Goal: Task Accomplishment & Management: Use online tool/utility

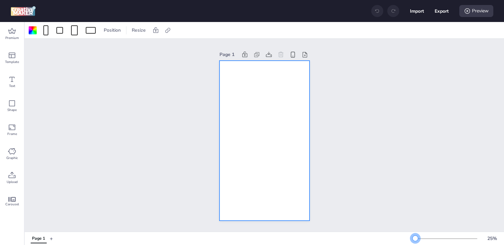
drag, startPoint x: 426, startPoint y: 238, endPoint x: 415, endPoint y: 238, distance: 10.7
click at [415, 238] on div at bounding box center [415, 238] width 5 height 5
click at [33, 30] on div at bounding box center [33, 30] width 8 height 8
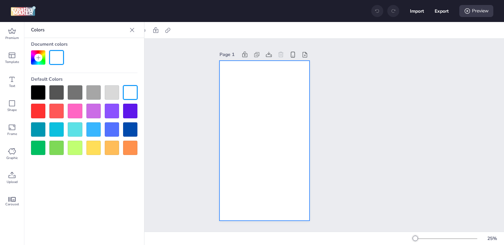
click at [38, 88] on div at bounding box center [38, 92] width 14 height 14
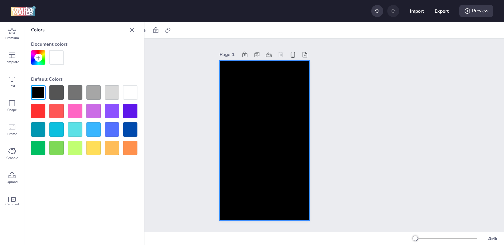
click at [173, 101] on div "Page 1" at bounding box center [265, 135] width 480 height 193
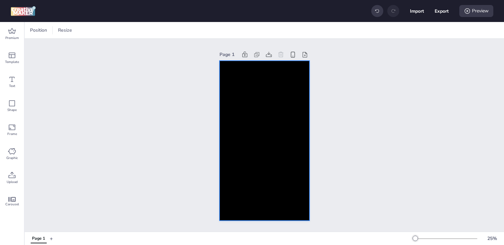
click at [245, 96] on div at bounding box center [265, 141] width 90 height 160
click at [167, 31] on icon at bounding box center [168, 30] width 7 height 7
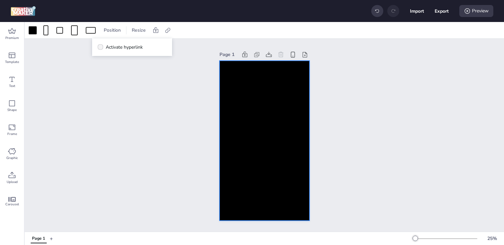
click at [140, 46] on span "Activate hyperlink" at bounding box center [124, 47] width 37 height 7
click at [101, 48] on input "Activate hyperlink" at bounding box center [99, 50] width 4 height 4
checkbox input "true"
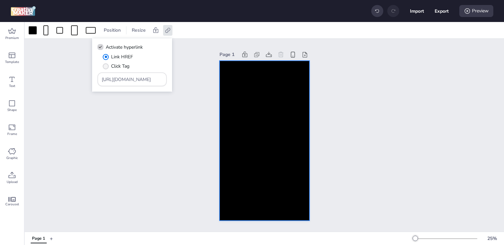
click at [116, 64] on span "Click Tag" at bounding box center [120, 66] width 18 height 7
click at [107, 67] on input "Click Tag" at bounding box center [104, 69] width 4 height 4
radio input "true"
drag, startPoint x: 148, startPoint y: 79, endPoint x: 67, endPoint y: 79, distance: 80.4
click at [67, 79] on body "Import Export Preview Premium Template Text Shape Frame Graphic Upload Carousel…" at bounding box center [252, 122] width 504 height 245
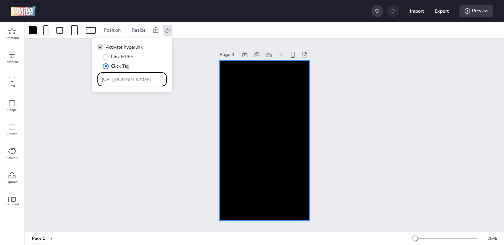
paste input "[DOMAIN_NAME]/ddm/trackclk/N1713323.3464950WORTISE/B34203126.428926318;dc_trk_a…"
type input "https://[DOMAIN_NAME]/ddm/trackclk/N1713323.3464950WORTISE/B34203126.428926318;…"
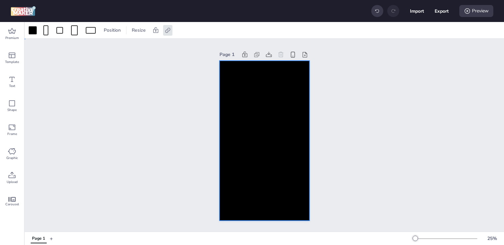
click at [101, 155] on div "Page 1" at bounding box center [265, 135] width 480 height 193
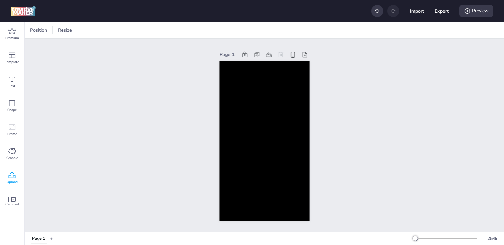
click at [10, 177] on icon at bounding box center [12, 176] width 8 height 8
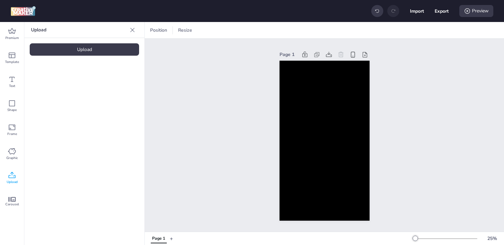
click at [83, 52] on div "Upload" at bounding box center [84, 49] width 109 height 12
click at [67, 95] on video at bounding box center [56, 93] width 53 height 27
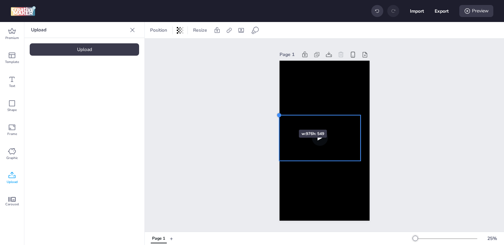
drag, startPoint x: 288, startPoint y: 121, endPoint x: 279, endPoint y: 118, distance: 10.0
click at [279, 118] on div "Page 1" at bounding box center [324, 135] width 127 height 187
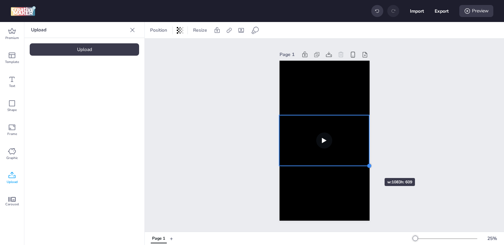
drag, startPoint x: 359, startPoint y: 161, endPoint x: 365, endPoint y: 166, distance: 7.6
click at [365, 166] on div at bounding box center [325, 141] width 90 height 160
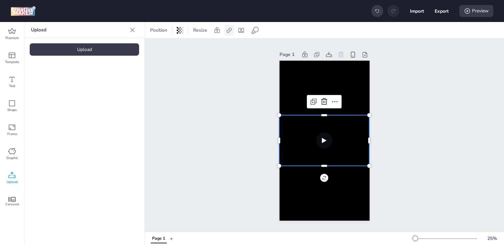
click at [228, 29] on icon at bounding box center [229, 30] width 5 height 5
click at [163, 47] on icon at bounding box center [162, 46] width 4 height 3
click at [163, 48] on input "Activate hyperlink" at bounding box center [161, 50] width 4 height 4
checkbox input "true"
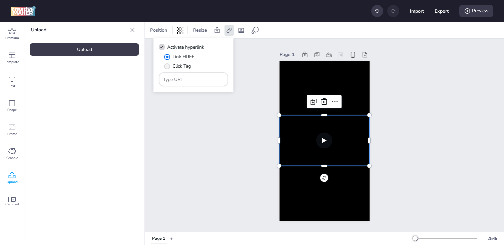
click at [167, 67] on span "" at bounding box center [167, 66] width 6 height 6
click at [167, 67] on input "Click Tag" at bounding box center [166, 69] width 4 height 4
radio input "true"
click at [184, 76] on input "Type URL" at bounding box center [193, 79] width 61 height 7
paste input "4847_AKIKB_minibodega_ITT_sep_Ads"
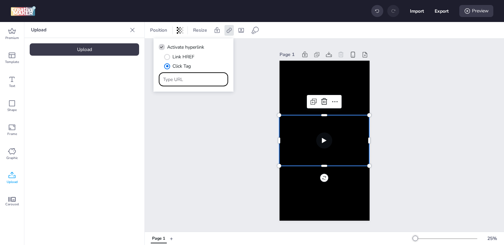
type input "4847_AKIKB_minibodega_ITT_sep_Ads"
click at [189, 109] on div "Page 1" at bounding box center [324, 135] width 359 height 193
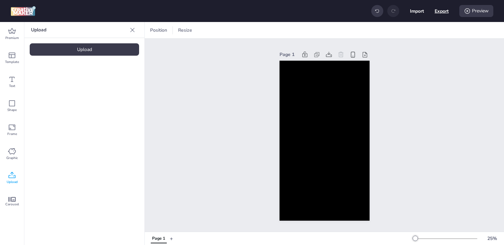
click at [440, 9] on button "Export" at bounding box center [442, 11] width 14 height 14
select select "html"
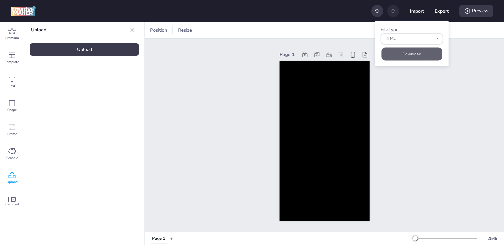
click at [411, 53] on button "Download" at bounding box center [412, 53] width 61 height 13
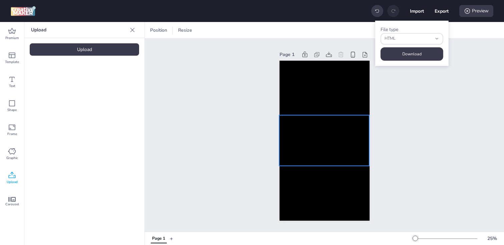
click at [288, 129] on video at bounding box center [324, 140] width 90 height 51
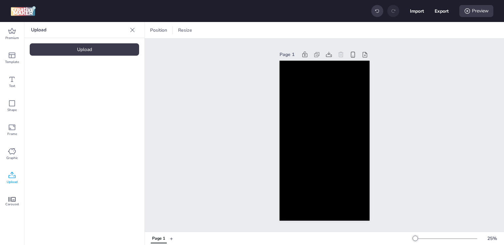
click at [96, 48] on div "Upload" at bounding box center [84, 49] width 109 height 12
click at [108, 99] on video at bounding box center [112, 93] width 53 height 27
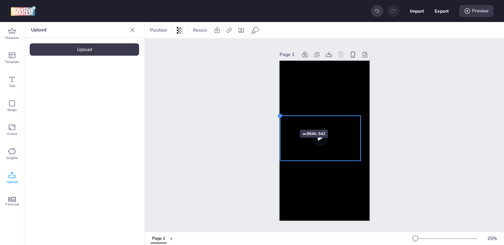
drag, startPoint x: 288, startPoint y: 120, endPoint x: 280, endPoint y: 118, distance: 8.9
click at [280, 118] on div at bounding box center [280, 115] width 5 height 5
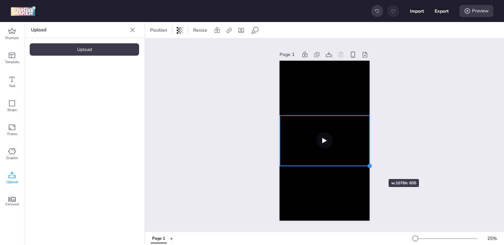
drag, startPoint x: 360, startPoint y: 162, endPoint x: 369, endPoint y: 167, distance: 10.0
click at [369, 167] on div at bounding box center [369, 165] width 5 height 5
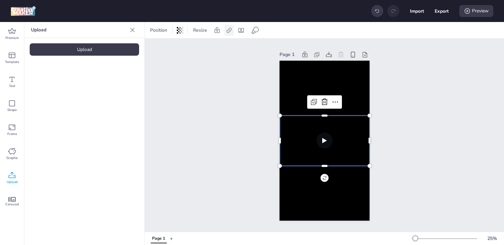
click at [226, 29] on icon at bounding box center [229, 30] width 7 height 7
click at [170, 48] on span "Activate hyperlink" at bounding box center [185, 47] width 37 height 7
click at [163, 48] on input "Activate hyperlink" at bounding box center [161, 50] width 4 height 4
checkbox input "true"
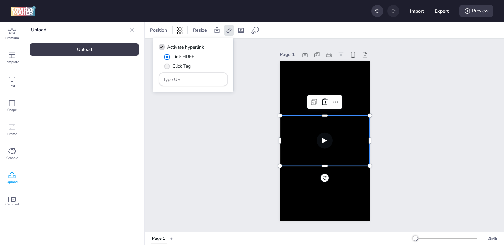
click at [169, 66] on span "" at bounding box center [168, 66] width 6 height 6
click at [168, 67] on input "Click Tag" at bounding box center [166, 69] width 4 height 4
radio input "true"
click at [185, 83] on input "Type URL" at bounding box center [193, 79] width 61 height 7
paste input "4847_AKIKB_minibodega_ITT_sep_Ads"
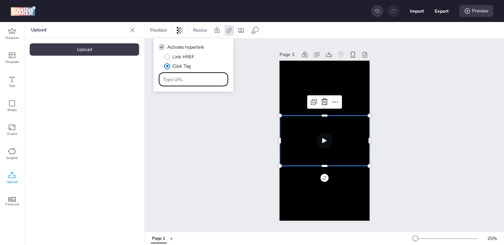
type input "4847_AKIKB_minibodega_ITT_sep_Ads"
click at [187, 79] on input "Type URL" at bounding box center [193, 79] width 61 height 7
paste input "https://[DOMAIN_NAME]/ddm/trackclk/N1713323.3464950WORTISE/B34203126.428926318;…"
type input "https://[DOMAIN_NAME]/ddm/trackclk/N1713323.3464950WORTISE/B34203126.428926318;…"
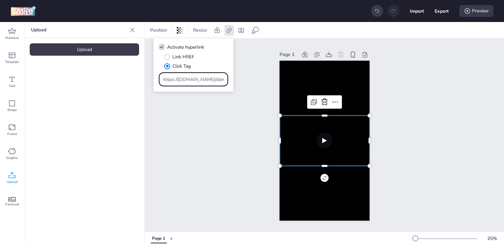
scroll to position [0, 509]
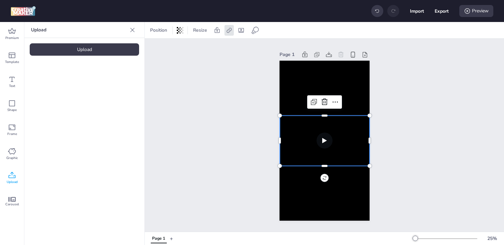
click at [343, 147] on video at bounding box center [325, 140] width 90 height 50
click at [230, 32] on icon at bounding box center [229, 30] width 7 height 7
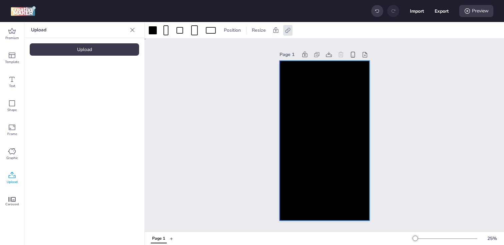
click at [295, 79] on div at bounding box center [325, 141] width 90 height 160
click at [289, 33] on icon at bounding box center [288, 30] width 7 height 7
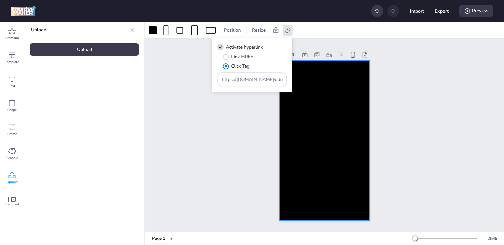
click at [225, 144] on div "Page 1" at bounding box center [324, 135] width 359 height 193
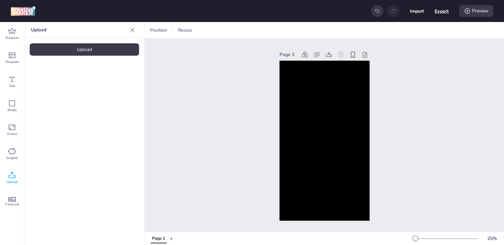
click at [443, 14] on button "Export" at bounding box center [442, 11] width 14 height 14
select select "html"
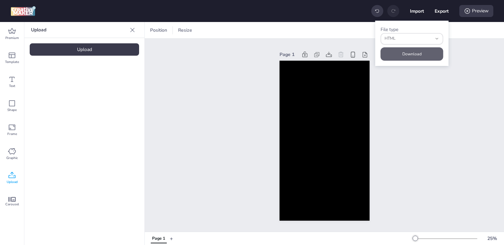
click at [402, 49] on button "Download" at bounding box center [412, 53] width 63 height 13
click at [110, 82] on video at bounding box center [112, 93] width 53 height 27
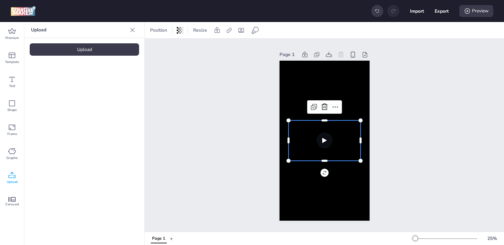
click at [294, 134] on video at bounding box center [325, 140] width 72 height 41
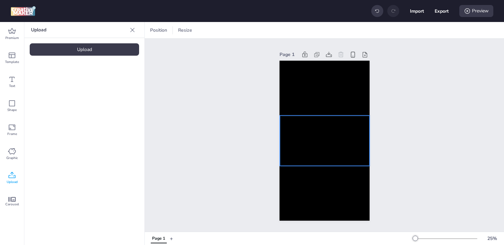
click at [294, 134] on video at bounding box center [325, 140] width 90 height 50
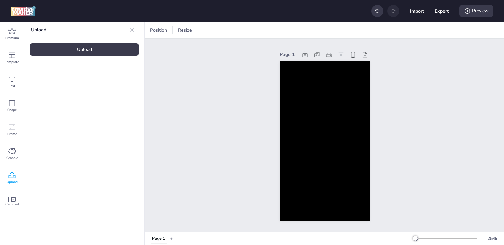
click at [47, 100] on video at bounding box center [56, 93] width 53 height 27
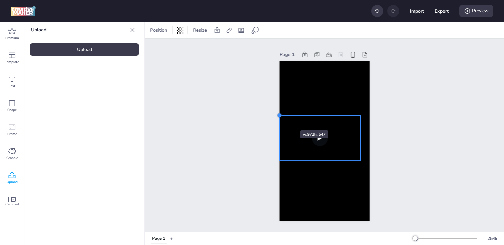
drag, startPoint x: 289, startPoint y: 121, endPoint x: 280, endPoint y: 118, distance: 9.4
click at [280, 118] on div at bounding box center [325, 141] width 90 height 160
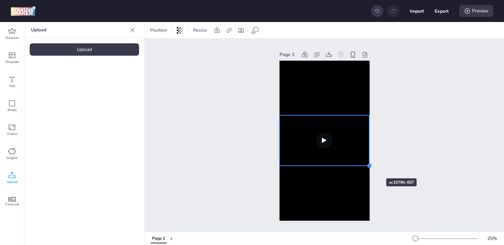
drag, startPoint x: 360, startPoint y: 162, endPoint x: 366, endPoint y: 167, distance: 7.8
click at [366, 167] on div at bounding box center [325, 141] width 90 height 160
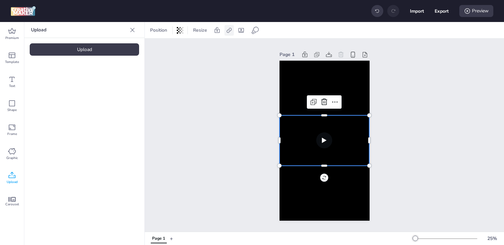
click at [230, 26] on div at bounding box center [229, 30] width 9 height 11
click at [199, 47] on span "Activate hyperlink" at bounding box center [185, 47] width 37 height 7
click at [163, 48] on input "Activate hyperlink" at bounding box center [161, 50] width 4 height 4
checkbox input "true"
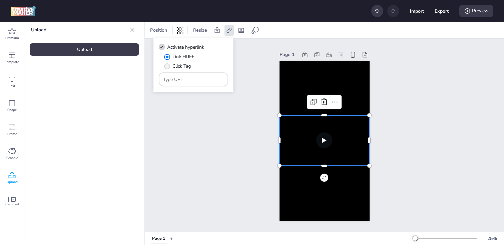
click at [183, 64] on span "Click Tag" at bounding box center [182, 66] width 18 height 7
click at [168, 67] on input "Click Tag" at bounding box center [166, 69] width 4 height 4
radio input "true"
click at [186, 83] on div at bounding box center [193, 79] width 61 height 13
paste input "https://[DOMAIN_NAME]/ddm/trackclk/N1713323.3464950WORTISE/B34203126.428926318;…"
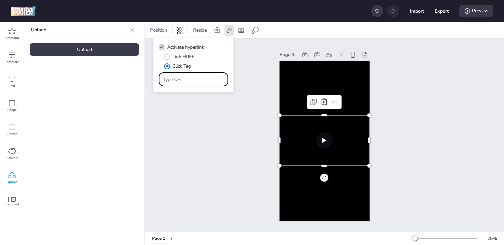
type input "https://[DOMAIN_NAME]/ddm/trackclk/N1713323.3464950WORTISE/B34203126.428926318;…"
click at [208, 132] on div "Page 1" at bounding box center [324, 135] width 359 height 193
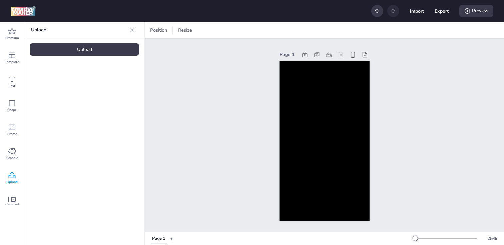
click at [441, 12] on button "Export" at bounding box center [442, 11] width 14 height 14
select select "html"
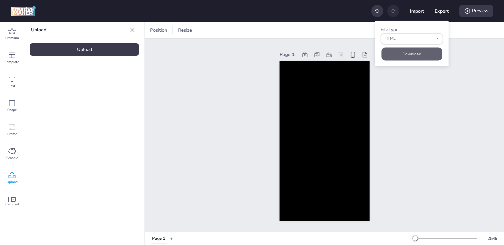
click at [402, 55] on button "Download" at bounding box center [412, 53] width 61 height 13
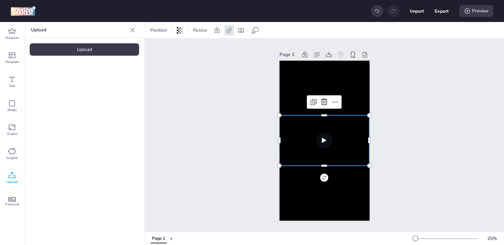
click at [302, 131] on video at bounding box center [325, 140] width 90 height 51
click at [227, 29] on icon at bounding box center [229, 30] width 7 height 7
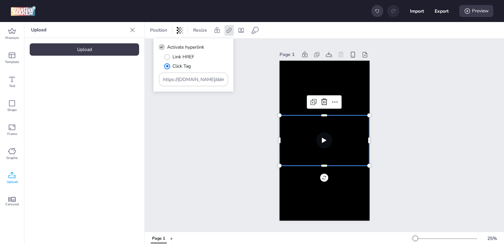
click at [246, 107] on div "Page 1" at bounding box center [324, 135] width 359 height 193
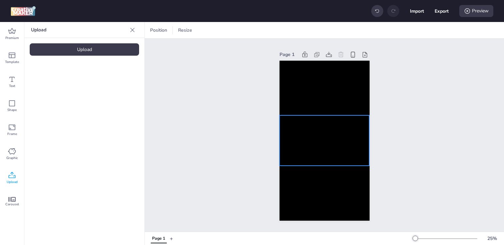
click at [304, 154] on video at bounding box center [325, 140] width 90 height 51
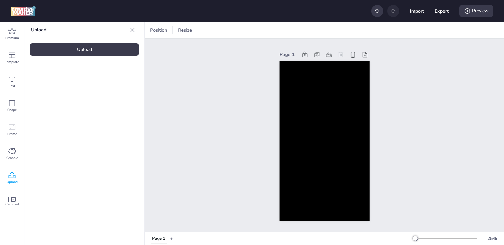
click at [85, 54] on div "Upload" at bounding box center [84, 49] width 109 height 12
click at [62, 138] on video at bounding box center [56, 149] width 53 height 27
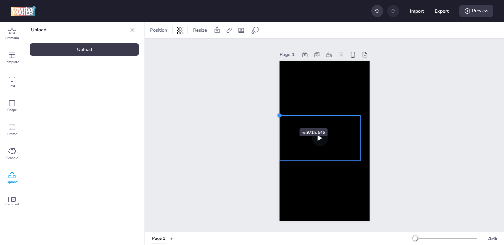
drag, startPoint x: 288, startPoint y: 121, endPoint x: 280, endPoint y: 116, distance: 9.4
click at [280, 116] on div at bounding box center [279, 115] width 5 height 5
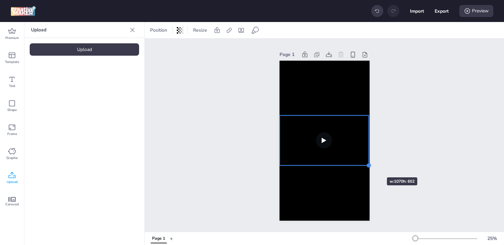
drag, startPoint x: 361, startPoint y: 161, endPoint x: 367, endPoint y: 166, distance: 7.6
click at [367, 166] on div at bounding box center [368, 165] width 5 height 5
click at [307, 138] on video at bounding box center [324, 140] width 89 height 50
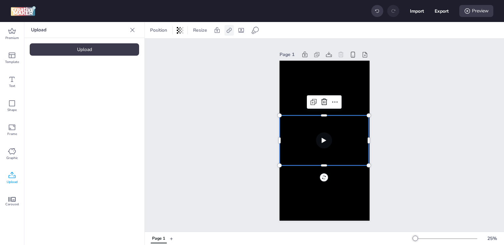
click at [230, 32] on icon at bounding box center [229, 30] width 7 height 7
click at [166, 46] on label "Activate hyperlink" at bounding box center [182, 47] width 50 height 12
click at [163, 48] on input "Activate hyperlink" at bounding box center [161, 50] width 4 height 4
checkbox input "true"
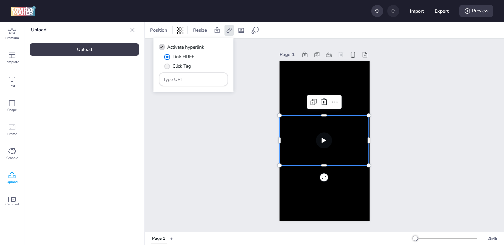
click at [173, 67] on span "Click Tag" at bounding box center [182, 66] width 18 height 7
click at [168, 67] on input "Click Tag" at bounding box center [166, 69] width 4 height 4
radio input "true"
click at [184, 76] on input "Type URL" at bounding box center [193, 79] width 61 height 7
paste input "https://[DOMAIN_NAME]/ddm/trackclk/N1713323.3464950WORTISE/B34203126.428926318;…"
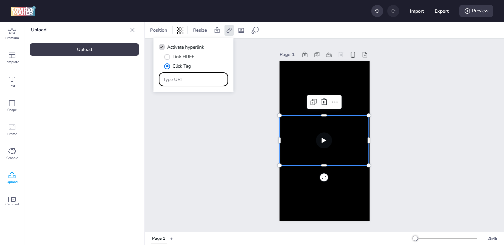
type input "https://[DOMAIN_NAME]/ddm/trackclk/N1713323.3464950WORTISE/B34203126.428926318;…"
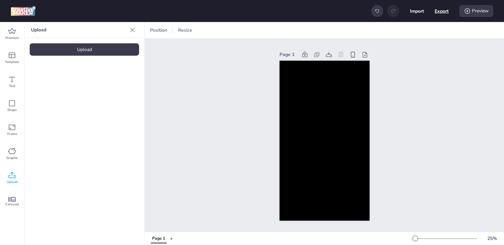
click at [440, 12] on button "Export" at bounding box center [442, 11] width 14 height 14
select select "html"
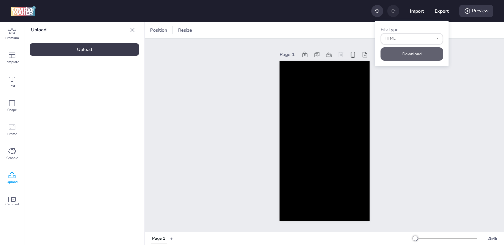
click at [396, 50] on button "Download" at bounding box center [412, 53] width 63 height 13
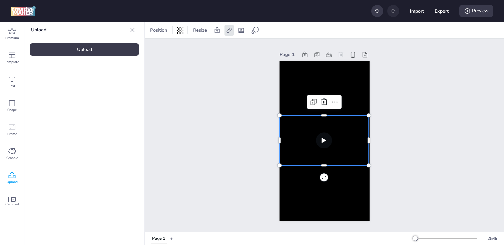
click at [305, 131] on video at bounding box center [324, 140] width 89 height 50
click at [255, 99] on div "Page 1" at bounding box center [324, 135] width 359 height 193
click at [295, 132] on video at bounding box center [324, 140] width 89 height 50
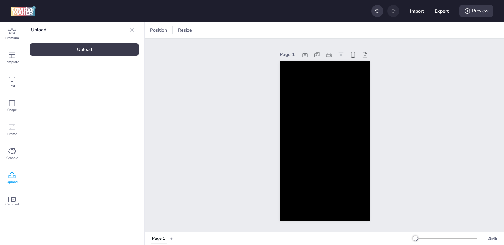
click at [95, 51] on div "Upload" at bounding box center [84, 49] width 109 height 12
click at [106, 150] on video at bounding box center [112, 149] width 53 height 27
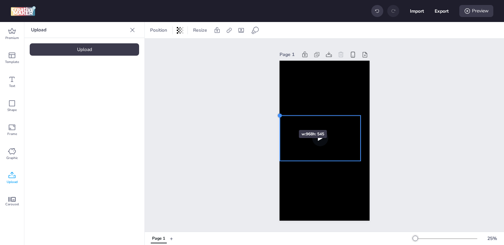
drag, startPoint x: 288, startPoint y: 121, endPoint x: 279, endPoint y: 118, distance: 9.2
click at [279, 118] on div "Page 1" at bounding box center [324, 135] width 127 height 187
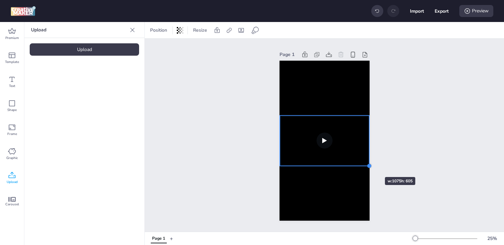
drag, startPoint x: 360, startPoint y: 160, endPoint x: 365, endPoint y: 165, distance: 7.1
click at [365, 165] on div at bounding box center [325, 141] width 90 height 160
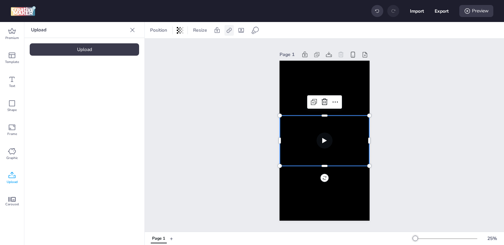
click at [231, 32] on icon at bounding box center [229, 30] width 7 height 7
click at [201, 44] on span "Activate hyperlink" at bounding box center [185, 47] width 37 height 7
click at [163, 48] on input "Activate hyperlink" at bounding box center [161, 50] width 4 height 4
checkbox input "true"
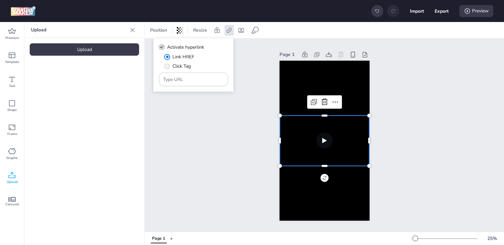
click at [176, 66] on span "Click Tag" at bounding box center [182, 66] width 18 height 7
click at [168, 67] on input "Click Tag" at bounding box center [166, 69] width 4 height 4
radio input "true"
click at [190, 78] on input "Type URL" at bounding box center [193, 79] width 61 height 7
paste input "https://[DOMAIN_NAME]/ddm/trackclk/N1713323.3464950WORTISE/B34203126.428926318;…"
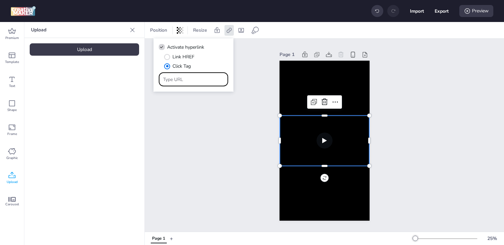
type input "https://[DOMAIN_NAME]/ddm/trackclk/N1713323.3464950WORTISE/B34203126.428926318;…"
click at [419, 80] on div "Page 1" at bounding box center [324, 135] width 359 height 193
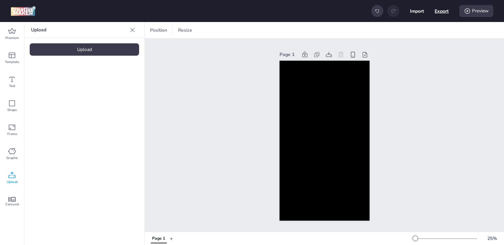
click at [442, 16] on button "Export" at bounding box center [442, 11] width 14 height 14
select select "html"
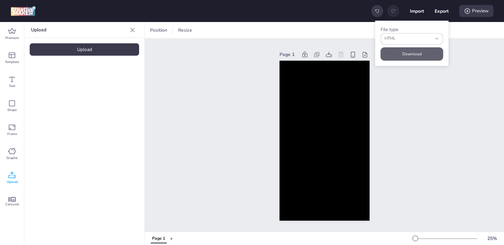
click at [402, 50] on button "Download" at bounding box center [412, 53] width 63 height 13
